Goal: Navigation & Orientation: Understand site structure

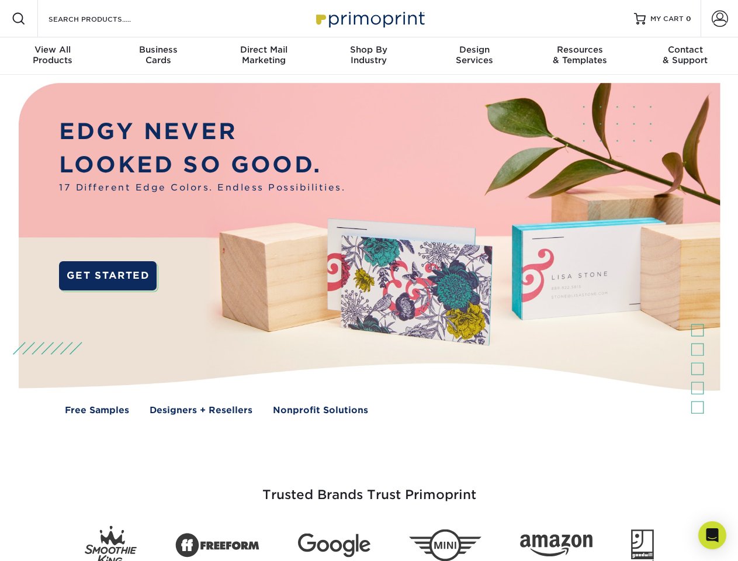
click at [369, 280] on img at bounding box center [369, 257] width 730 height 365
click at [19, 19] on span at bounding box center [19, 19] width 14 height 14
click at [719, 19] on span at bounding box center [719, 19] width 16 height 16
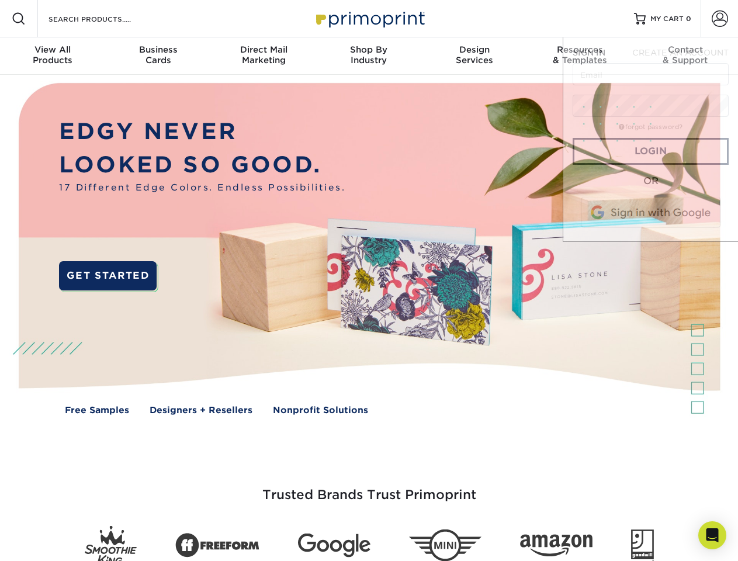
click at [53, 56] on div "View All Products" at bounding box center [52, 54] width 105 height 21
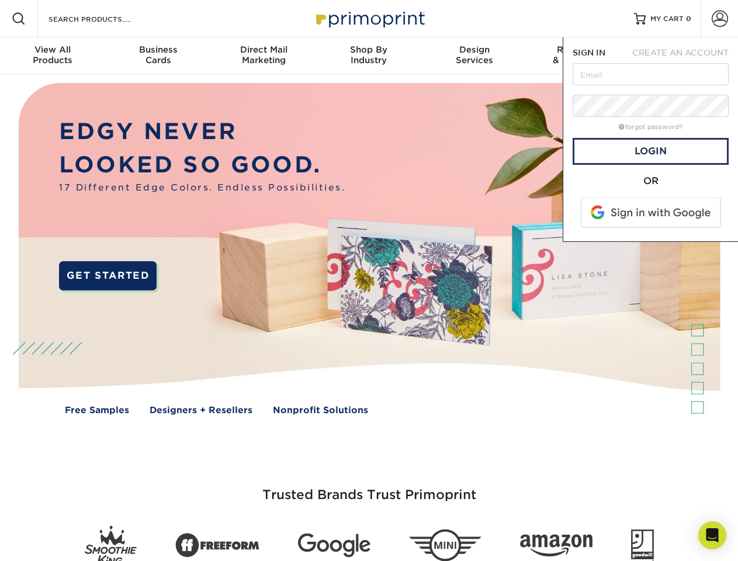
click at [158, 56] on div "Business Cards" at bounding box center [157, 54] width 105 height 21
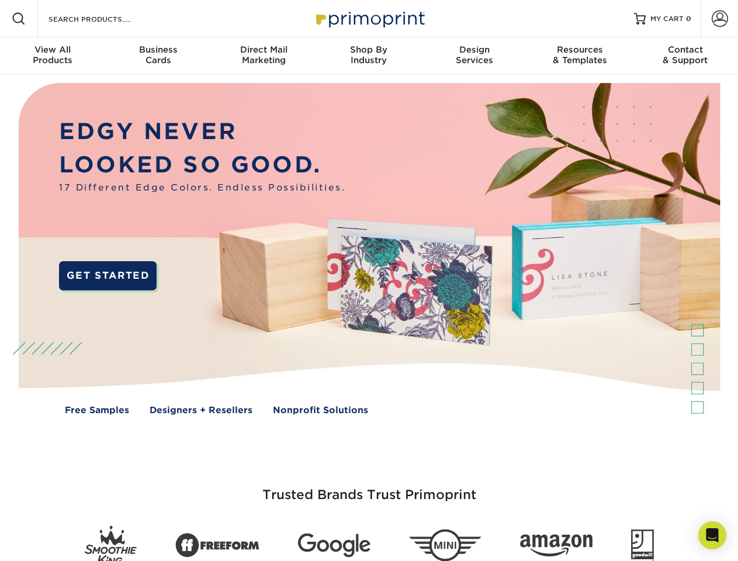
click at [263, 56] on div "Direct Mail Marketing" at bounding box center [263, 54] width 105 height 21
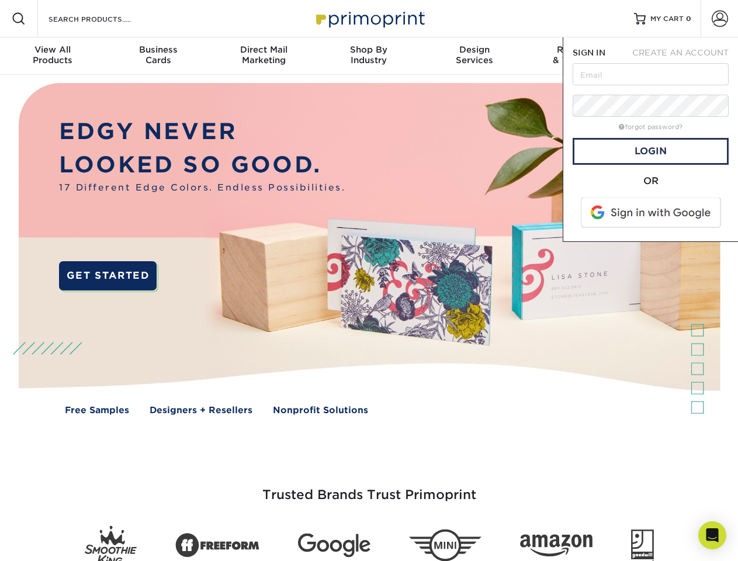
click at [369, 56] on div "Shop By Industry" at bounding box center [368, 54] width 105 height 21
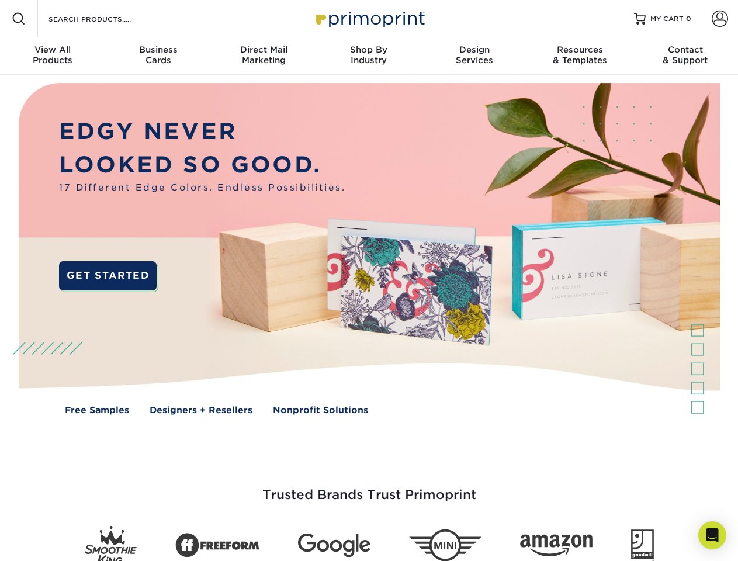
click at [474, 56] on div "Design Services" at bounding box center [474, 54] width 105 height 21
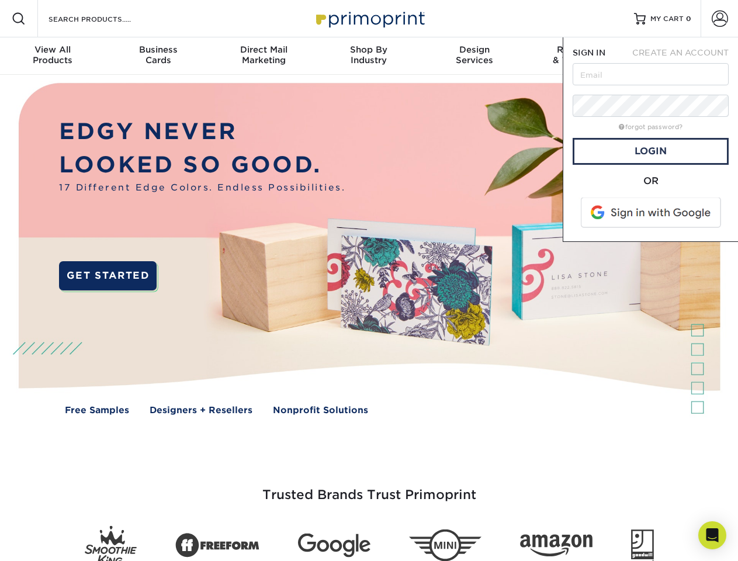
click at [579, 56] on span "SIGN IN" at bounding box center [588, 52] width 33 height 9
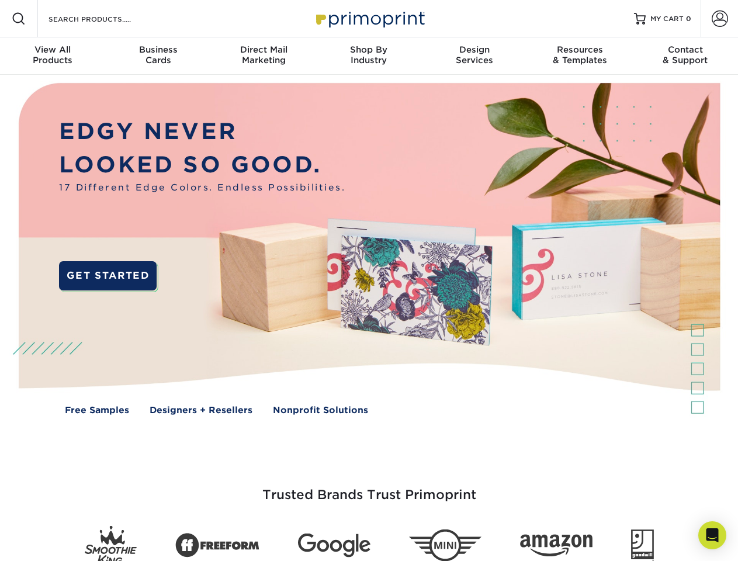
click at [685, 56] on div "Contact & Support" at bounding box center [685, 54] width 105 height 21
